Goal: Obtain resource: Download file/media

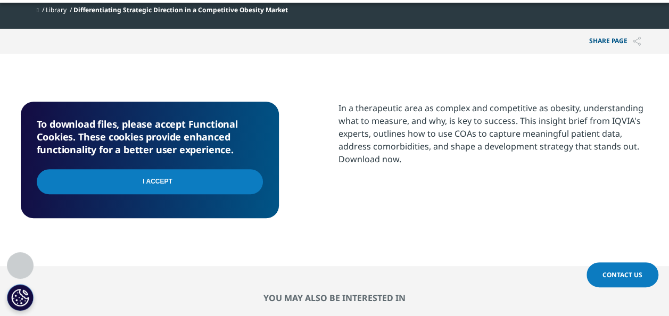
scroll to position [116, 628]
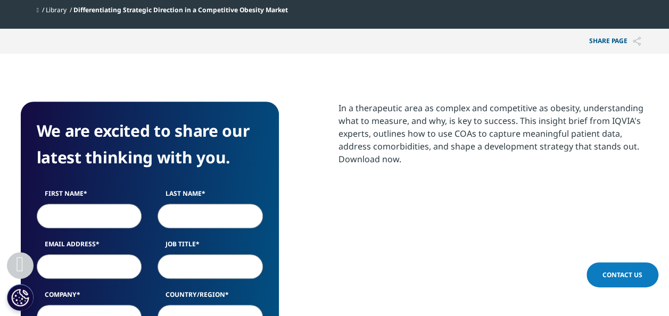
scroll to position [460, 0]
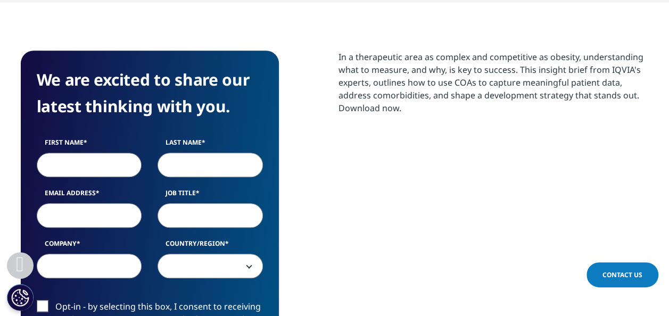
click at [111, 166] on input "First Name" at bounding box center [89, 165] width 105 height 24
type input "[PERSON_NAME]"
type input "Balducchi"
type input "[PERSON_NAME][EMAIL_ADDRESS][DOMAIN_NAME]"
type input "Boehringer Ingelheim"
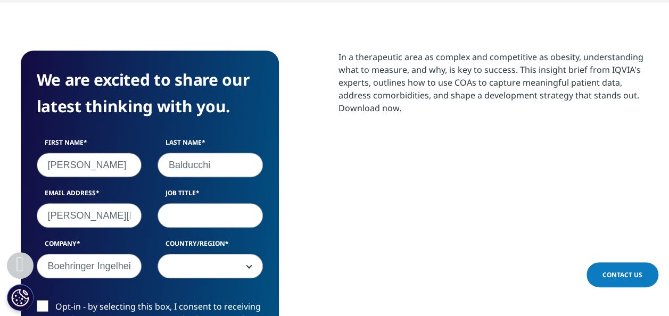
select select "[GEOGRAPHIC_DATA]"
drag, startPoint x: 192, startPoint y: 228, endPoint x: 195, endPoint y: 216, distance: 12.8
click at [195, 216] on div "First Name [PERSON_NAME] Last Name Balducchi Email Address [PERSON_NAME][EMAIL_…" at bounding box center [150, 214] width 242 height 152
click at [195, 216] on input "Job Title" at bounding box center [210, 215] width 105 height 24
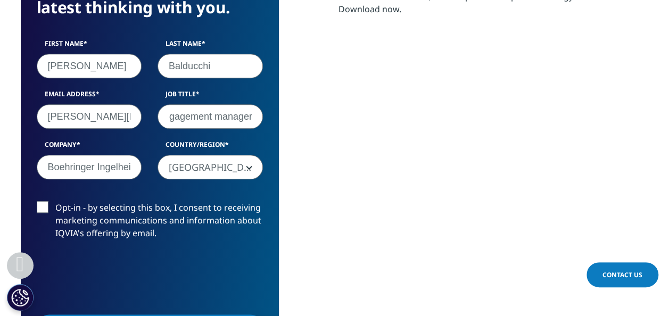
scroll to position [560, 0]
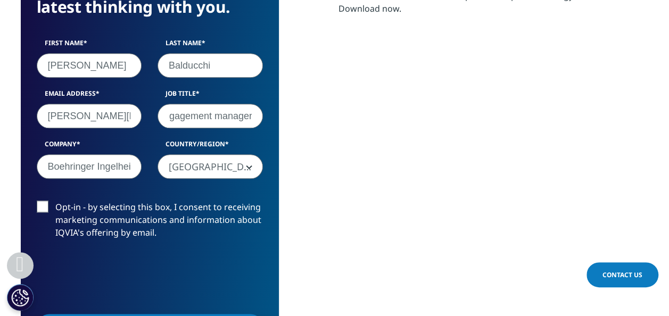
type input "healhtcare affairs & patient engagement manager"
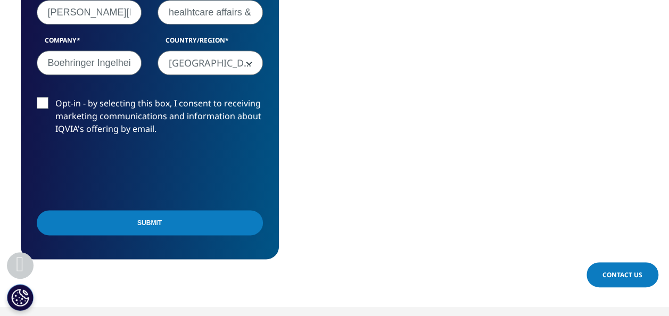
scroll to position [665, 0]
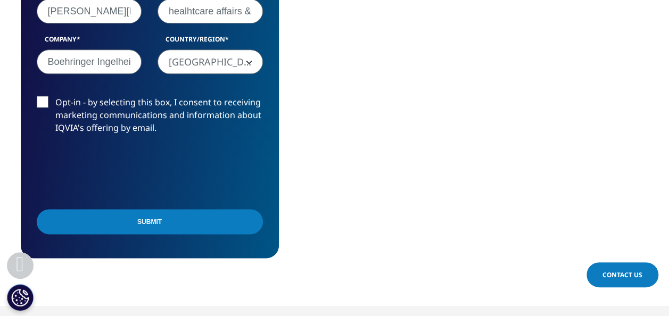
click at [156, 221] on input "Submit" at bounding box center [150, 221] width 226 height 25
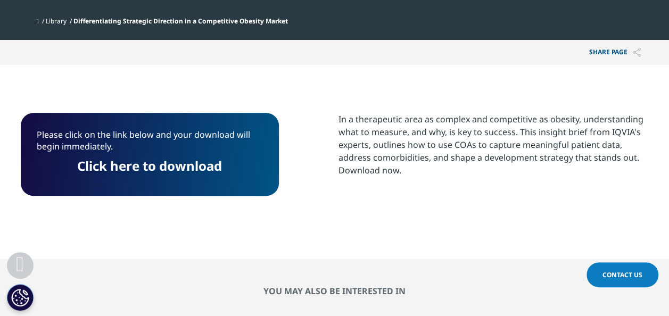
scroll to position [397, 0]
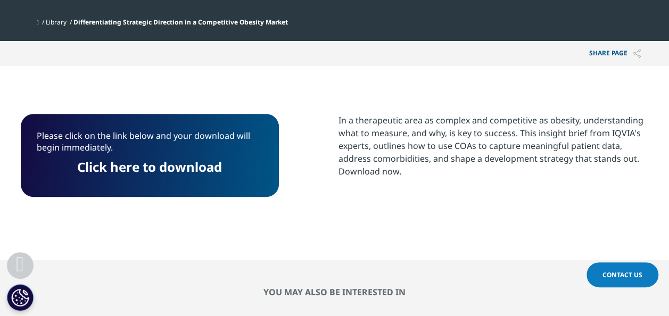
click at [168, 152] on p "Please click on the link below and your download will begin immediately." at bounding box center [150, 145] width 226 height 31
click at [166, 159] on link "Click here to download" at bounding box center [149, 167] width 145 height 18
